Goal: Transaction & Acquisition: Purchase product/service

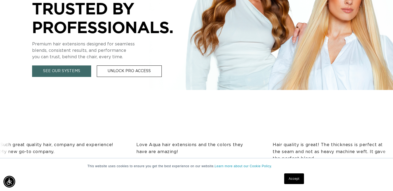
scroll to position [0, 355]
click at [299, 177] on link "Accept" at bounding box center [295, 179] width 20 height 11
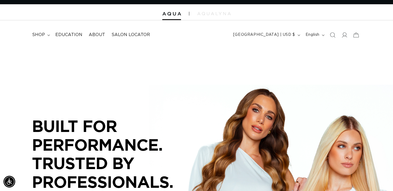
scroll to position [0, 0]
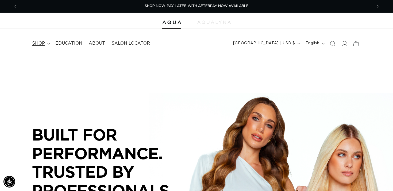
click at [44, 41] on span "shop" at bounding box center [38, 44] width 13 height 6
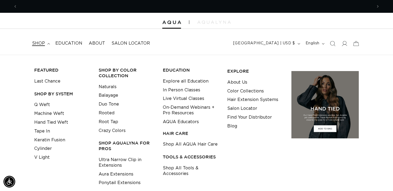
scroll to position [0, 711]
click at [53, 112] on link "Machine Weft" at bounding box center [49, 113] width 30 height 9
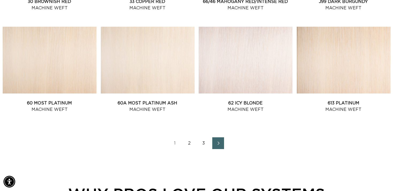
scroll to position [632, 0]
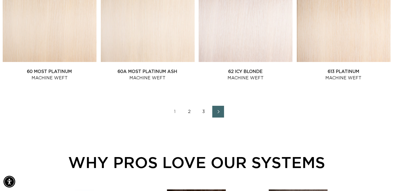
click at [189, 113] on link "2" at bounding box center [190, 112] width 12 height 12
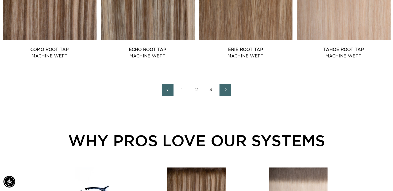
scroll to position [0, 355]
click at [210, 91] on link "3" at bounding box center [211, 90] width 12 height 12
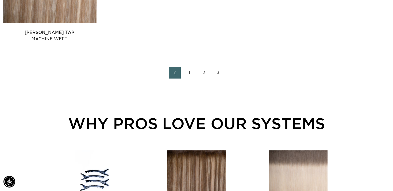
scroll to position [0, 355]
click at [191, 73] on link "1" at bounding box center [190, 73] width 12 height 12
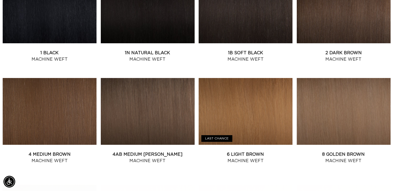
scroll to position [243, 0]
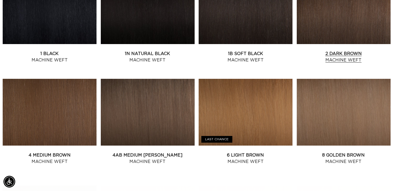
click at [350, 51] on link "2 Dark Brown Machine Weft" at bounding box center [344, 57] width 94 height 13
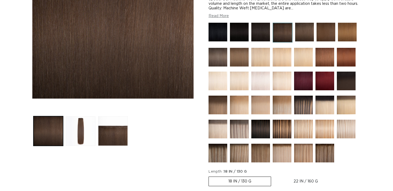
scroll to position [124, 0]
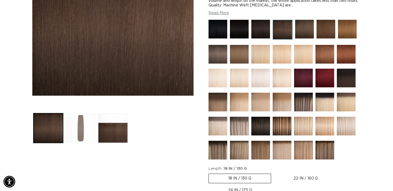
click at [77, 136] on button "Load image 2 in gallery view" at bounding box center [81, 128] width 30 height 30
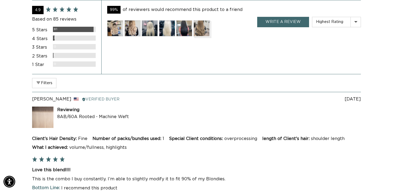
scroll to position [1117, 0]
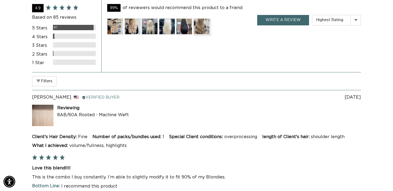
click at [195, 30] on img at bounding box center [202, 26] width 16 height 16
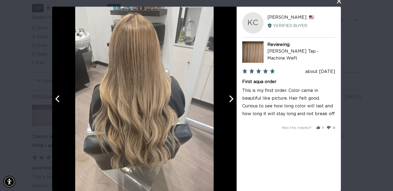
scroll to position [0, 711]
click at [331, 7] on div "KC Katie C. Reviewed by Katie C., from United States Verified Buyer Reviewing V…" at bounding box center [289, 99] width 104 height 185
click at [339, 3] on button "close this modal window" at bounding box center [339, 1] width 6 height 6
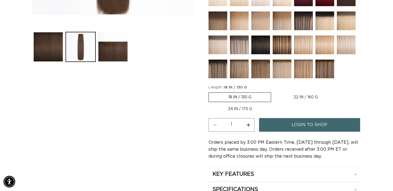
scroll to position [0, 711]
click at [292, 124] on link "login to shop" at bounding box center [309, 125] width 101 height 14
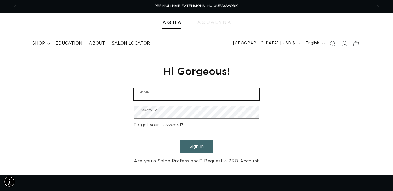
click at [234, 95] on input "Email" at bounding box center [196, 95] width 125 height 12
type input "[EMAIL_ADDRESS][DOMAIN_NAME]"
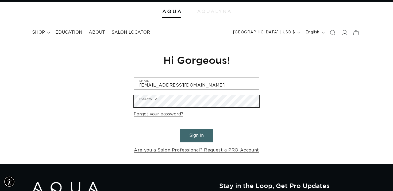
scroll to position [0, 0]
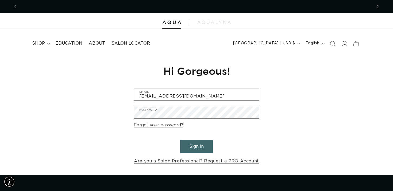
click at [207, 20] on div at bounding box center [196, 21] width 393 height 16
click at [206, 27] on div at bounding box center [196, 21] width 393 height 16
click at [205, 21] on img at bounding box center [214, 22] width 33 height 3
